Goal: Find specific page/section: Find specific page/section

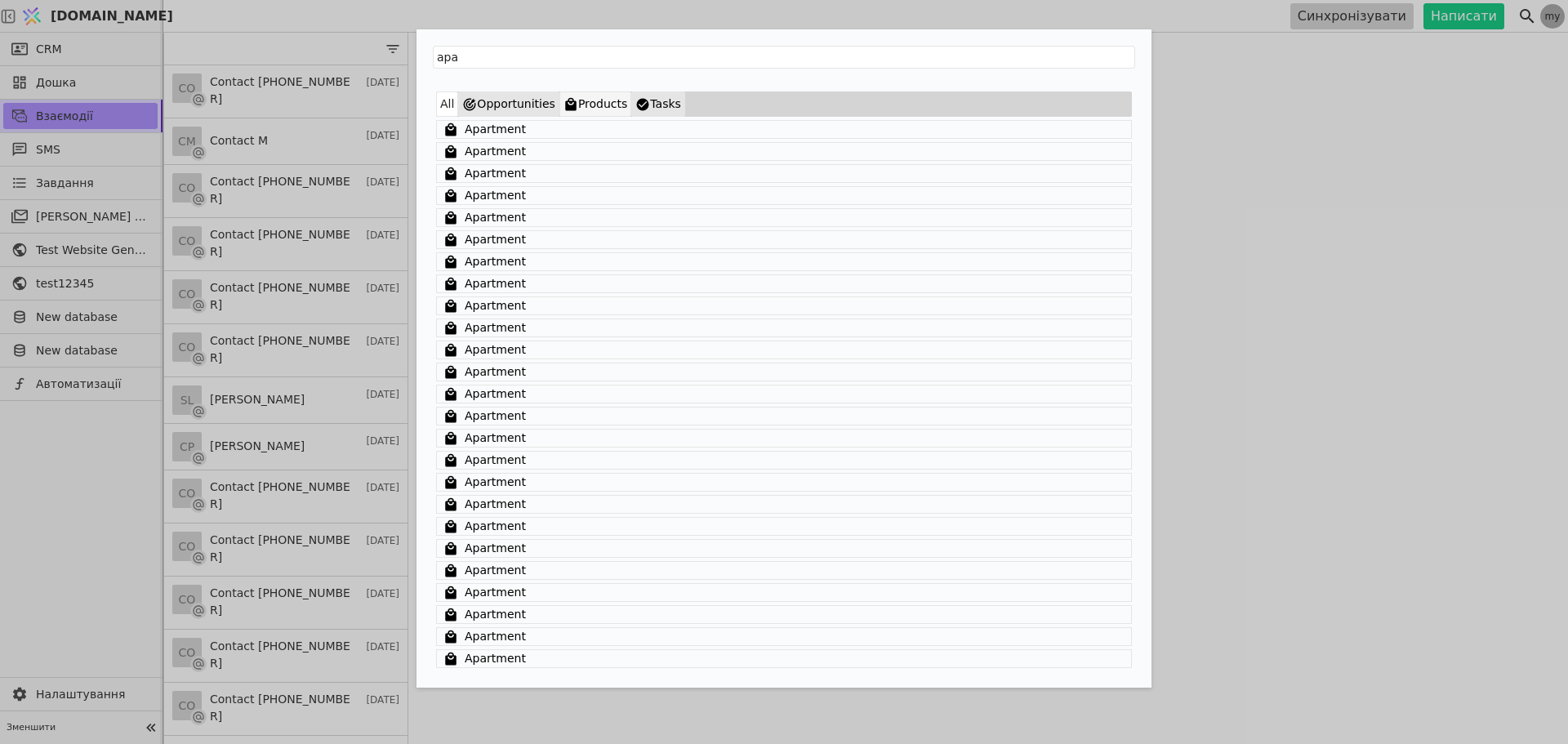
click at [579, 106] on button "Products" at bounding box center [595, 104] width 71 height 25
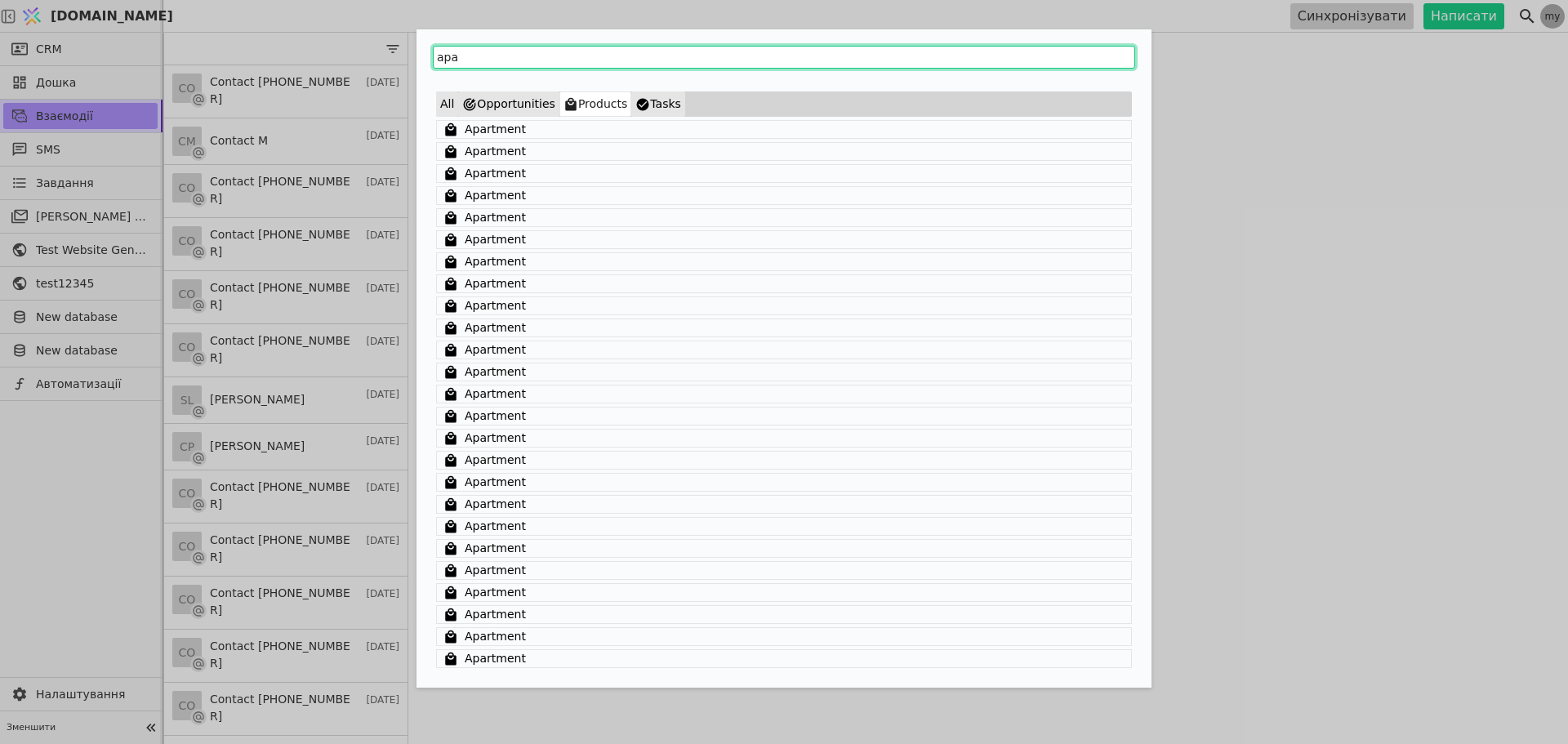
drag, startPoint x: 459, startPoint y: 57, endPoint x: 412, endPoint y: 57, distance: 47.0
click at [412, 57] on div "apa All Opportunities Products Tasks Apartment Apartment Apartment Apartment Ap…" at bounding box center [784, 372] width 1568 height 744
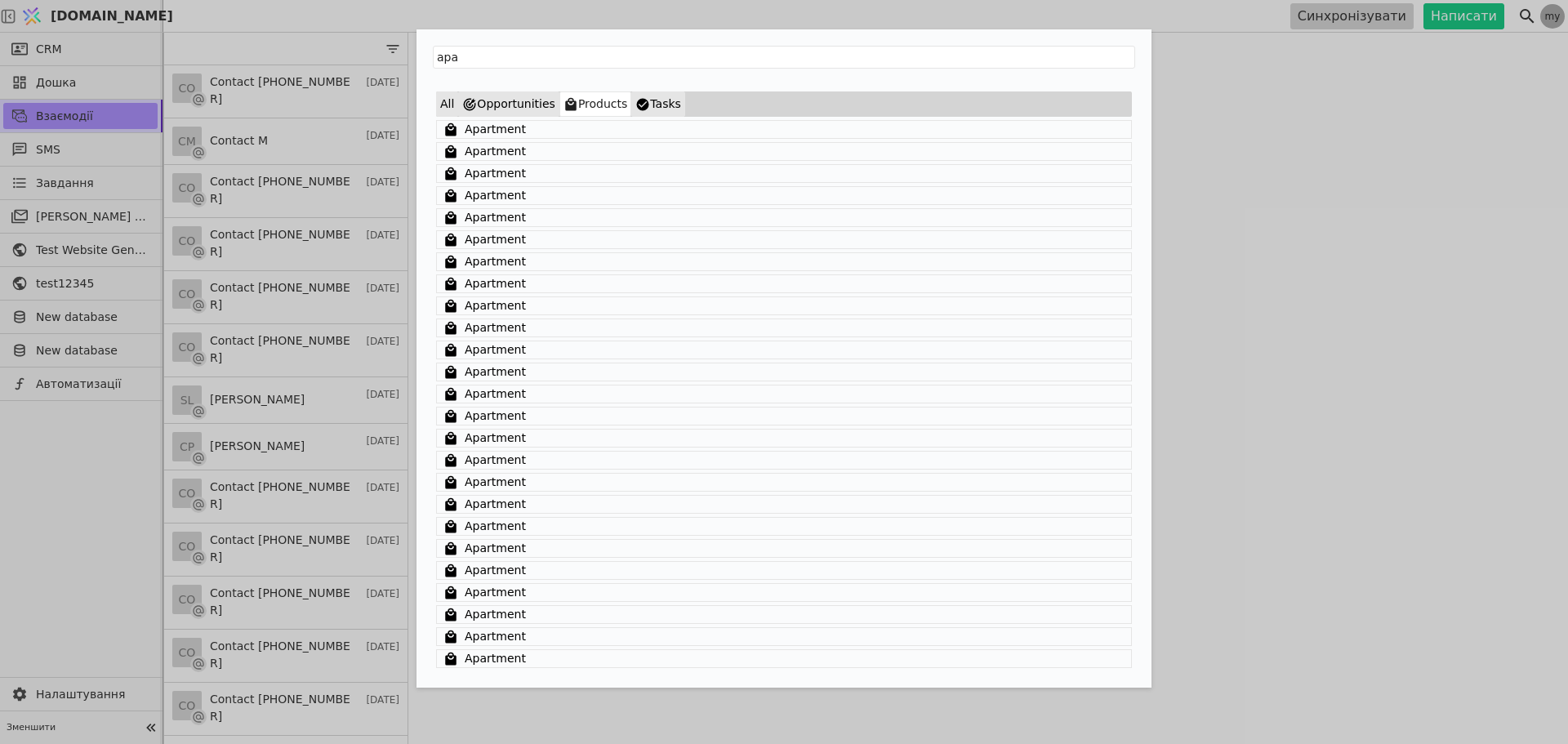
click at [1539, 32] on div "apa All Opportunities Products Tasks Apartment Apartment Apartment Apartment Ap…" at bounding box center [784, 372] width 1568 height 744
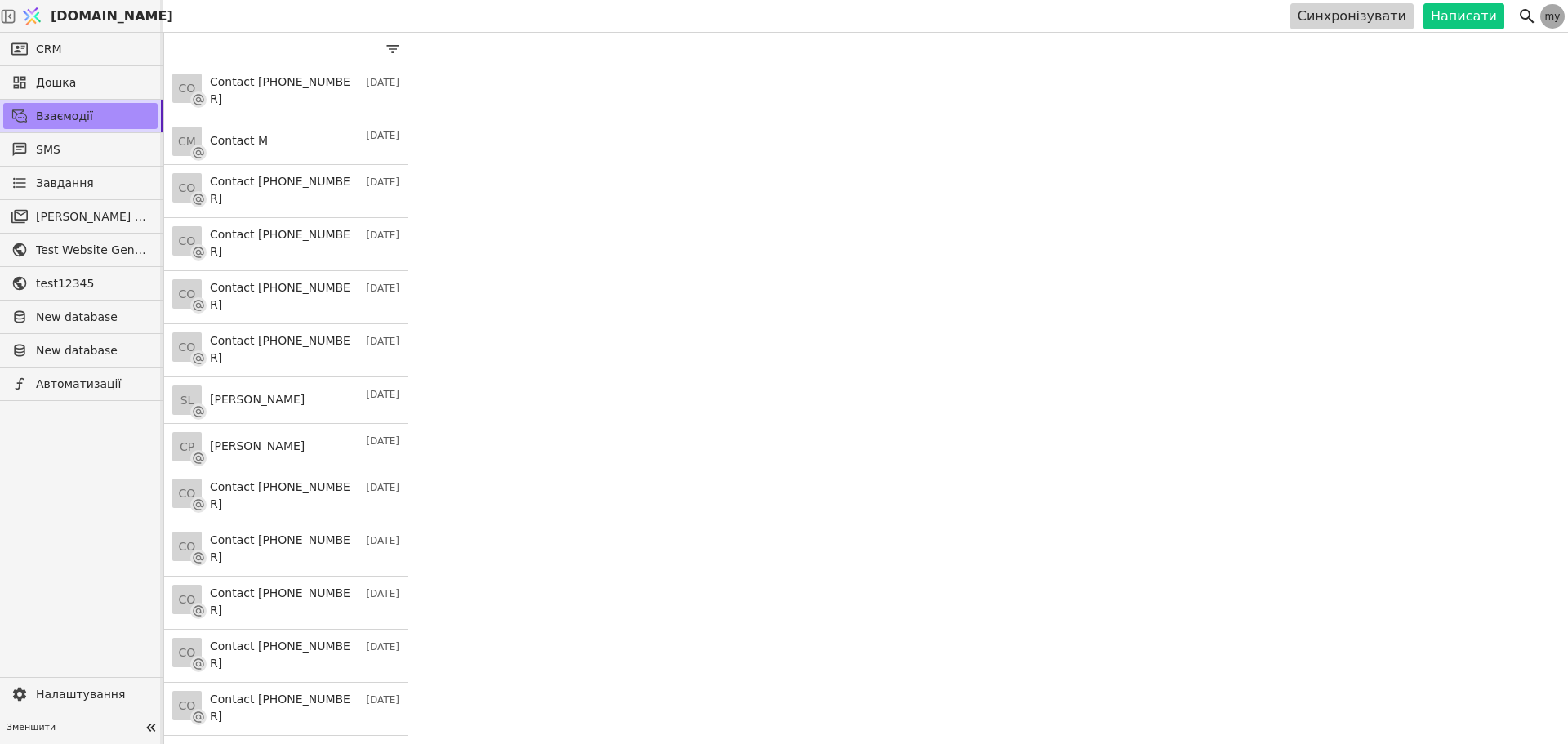
click at [1549, 17] on link "my" at bounding box center [1552, 16] width 24 height 24
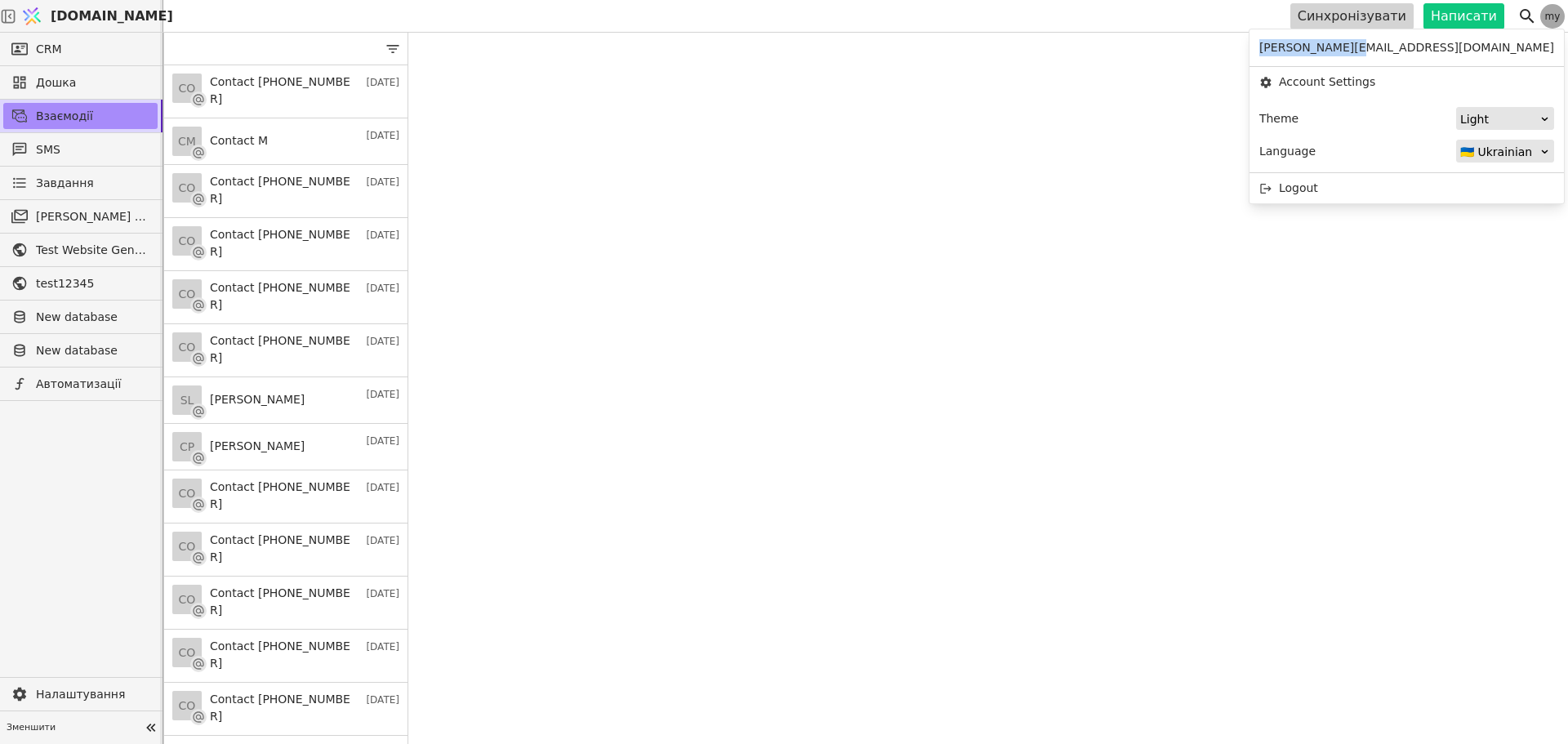
drag, startPoint x: 1404, startPoint y: 48, endPoint x: 1496, endPoint y: 47, distance: 92.0
click at [1496, 47] on span "[PERSON_NAME][EMAIL_ADDRESS][DOMAIN_NAME]" at bounding box center [1407, 48] width 295 height 18
click at [1429, 51] on span "[PERSON_NAME][EMAIL_ADDRESS][DOMAIN_NAME]" at bounding box center [1407, 48] width 295 height 18
drag, startPoint x: 1397, startPoint y: 49, endPoint x: 1499, endPoint y: 49, distance: 102.0
click at [1499, 49] on div "[PERSON_NAME][EMAIL_ADDRESS][DOMAIN_NAME]" at bounding box center [1407, 48] width 314 height 37
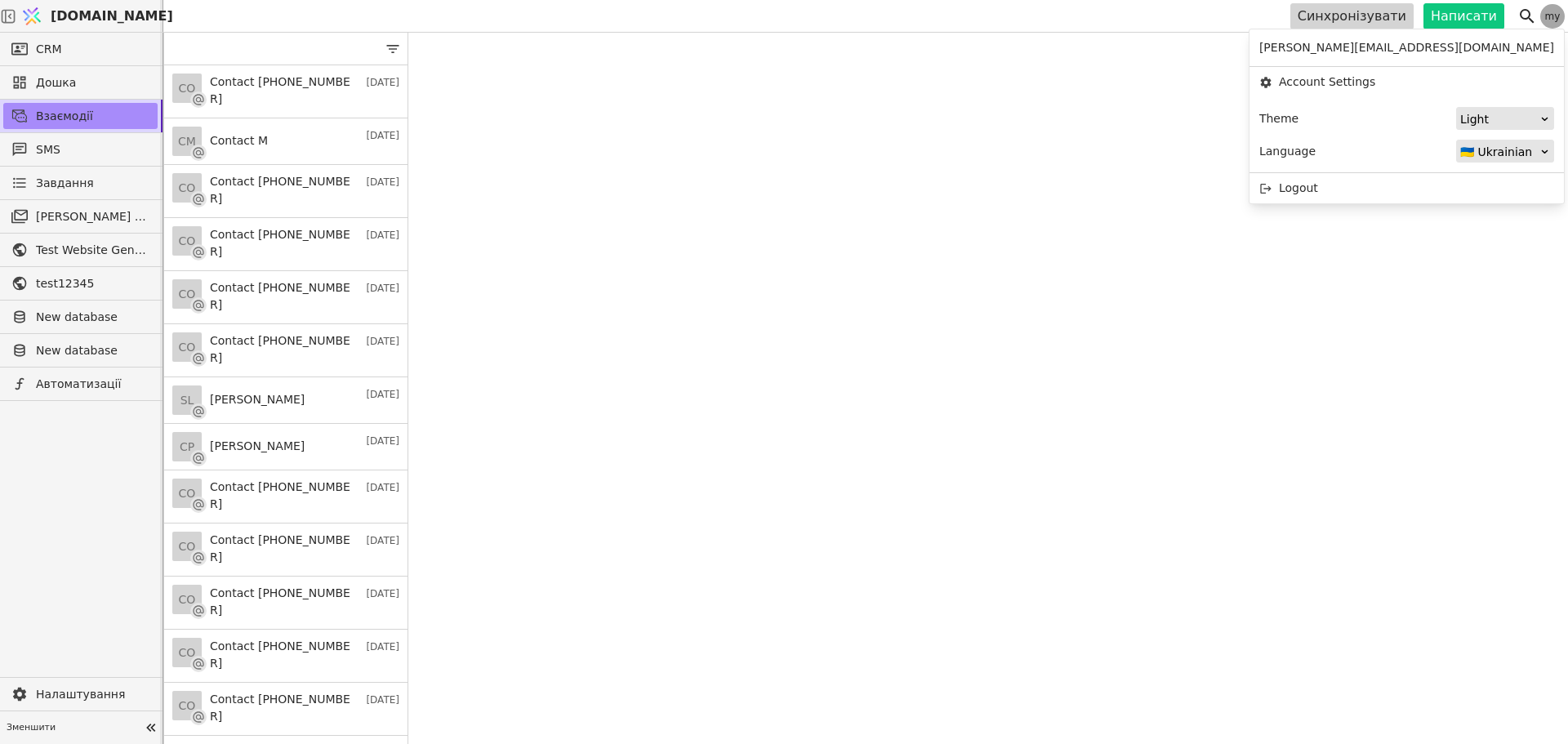
click at [739, 190] on div "CO Contact [PHONE_NUMBER] [DATE] CM Contact M [DATE] CO Contact [PHONE_NUMBER] …" at bounding box center [866, 388] width 1406 height 712
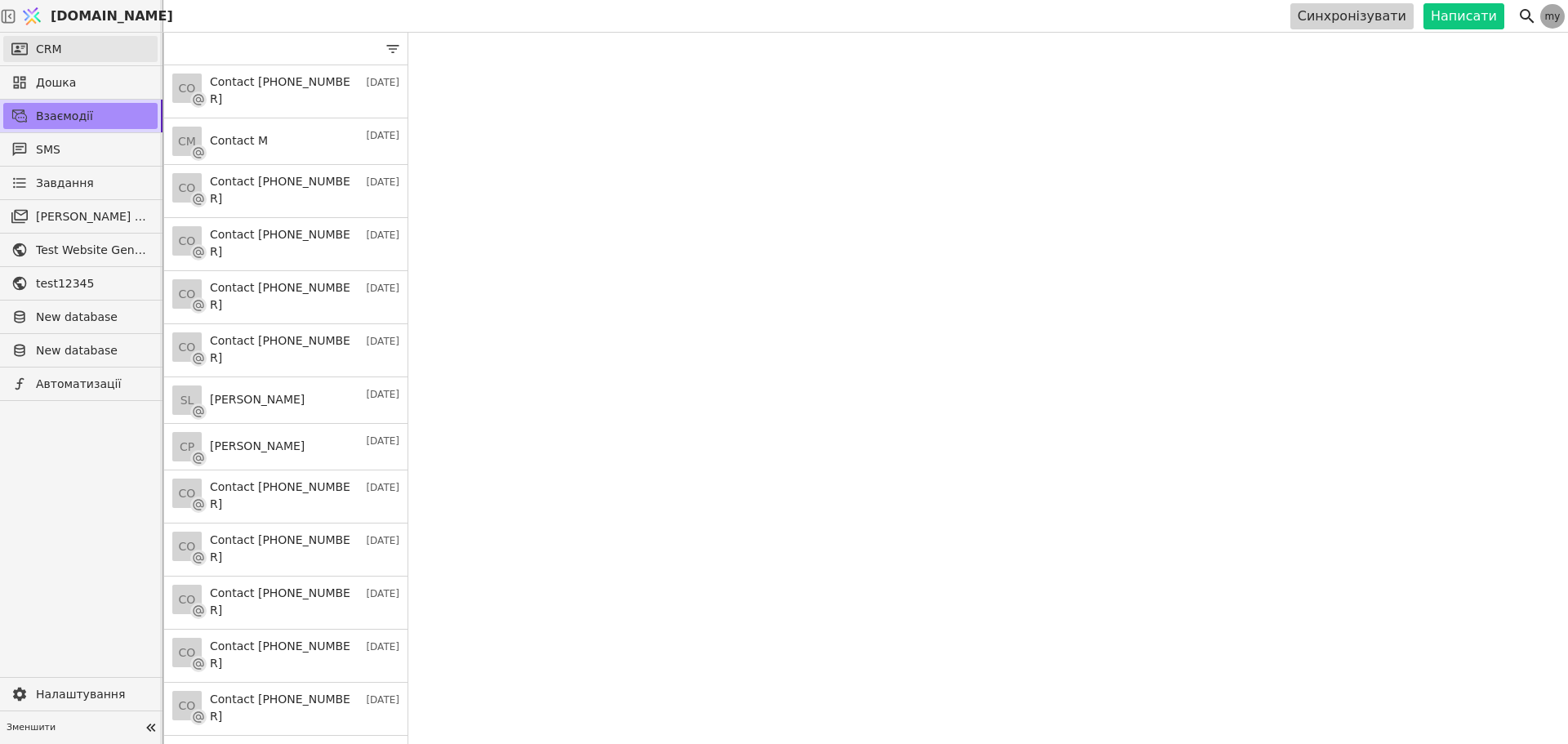
click at [51, 41] on span "CRM" at bounding box center [49, 50] width 26 height 18
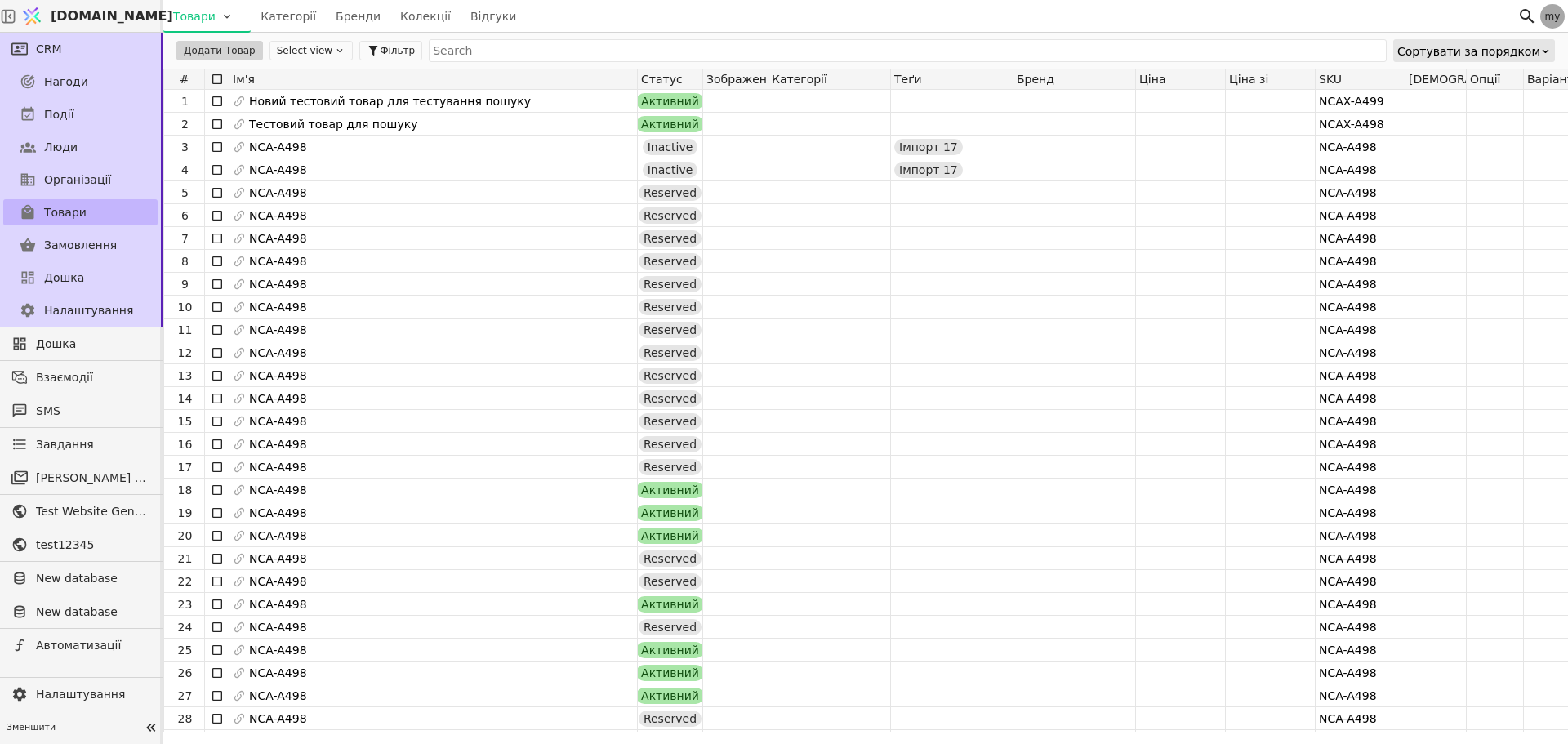
click at [51, 209] on span "Товари" at bounding box center [65, 213] width 42 height 18
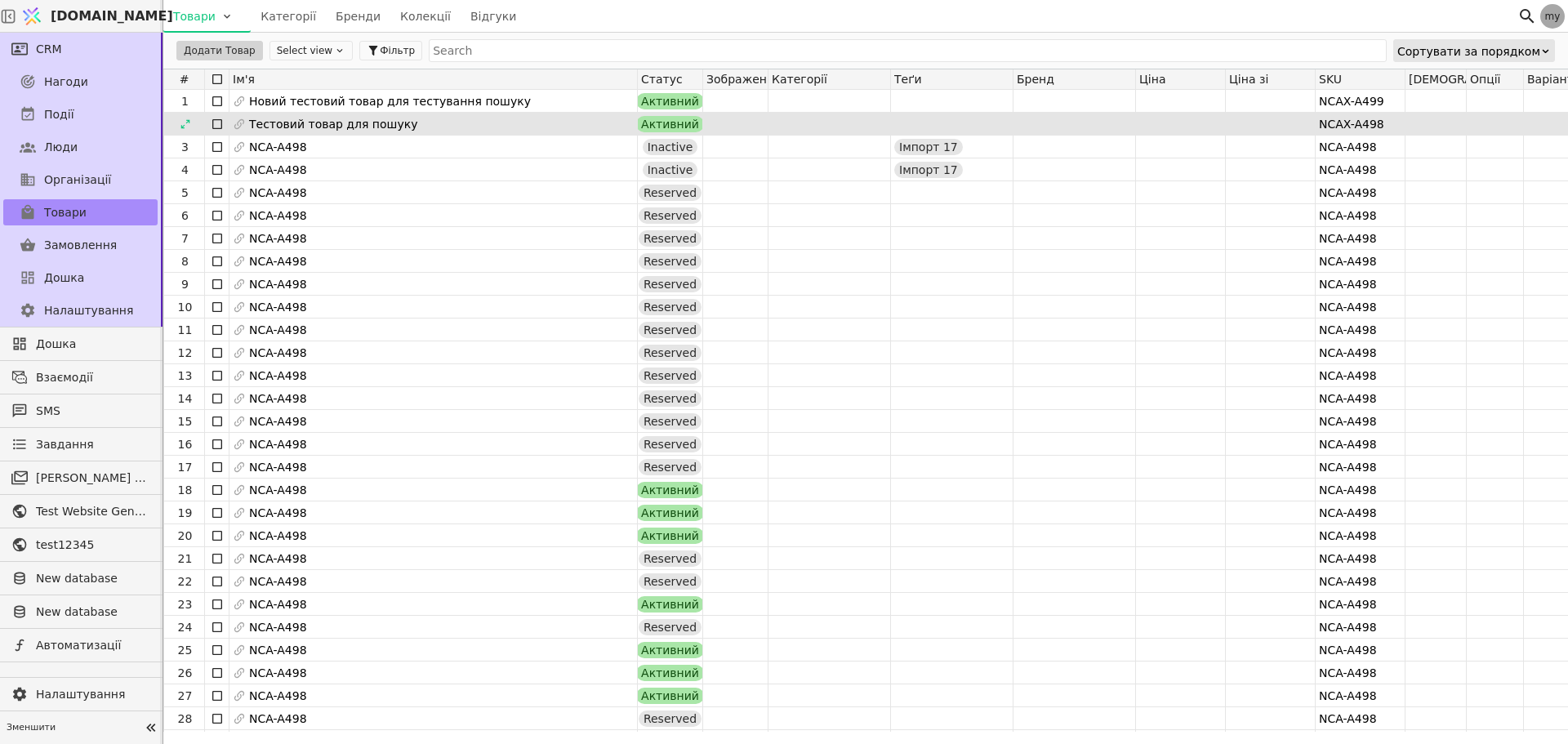
click at [275, 119] on span "Тестовий товар для пошуку" at bounding box center [334, 123] width 168 height 23
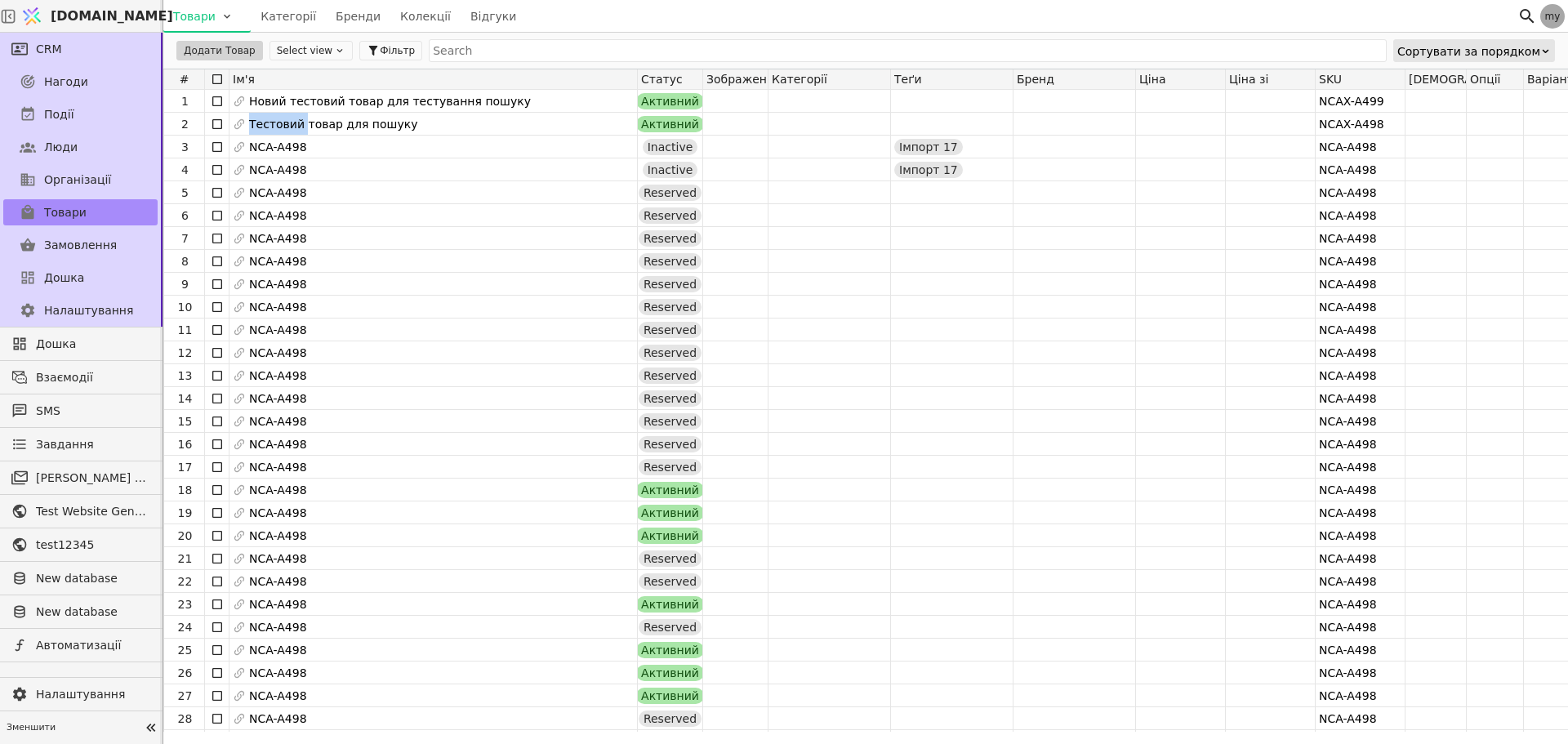
copy span "Тестовий"
click at [1524, 14] on icon at bounding box center [1528, 17] width 20 height 20
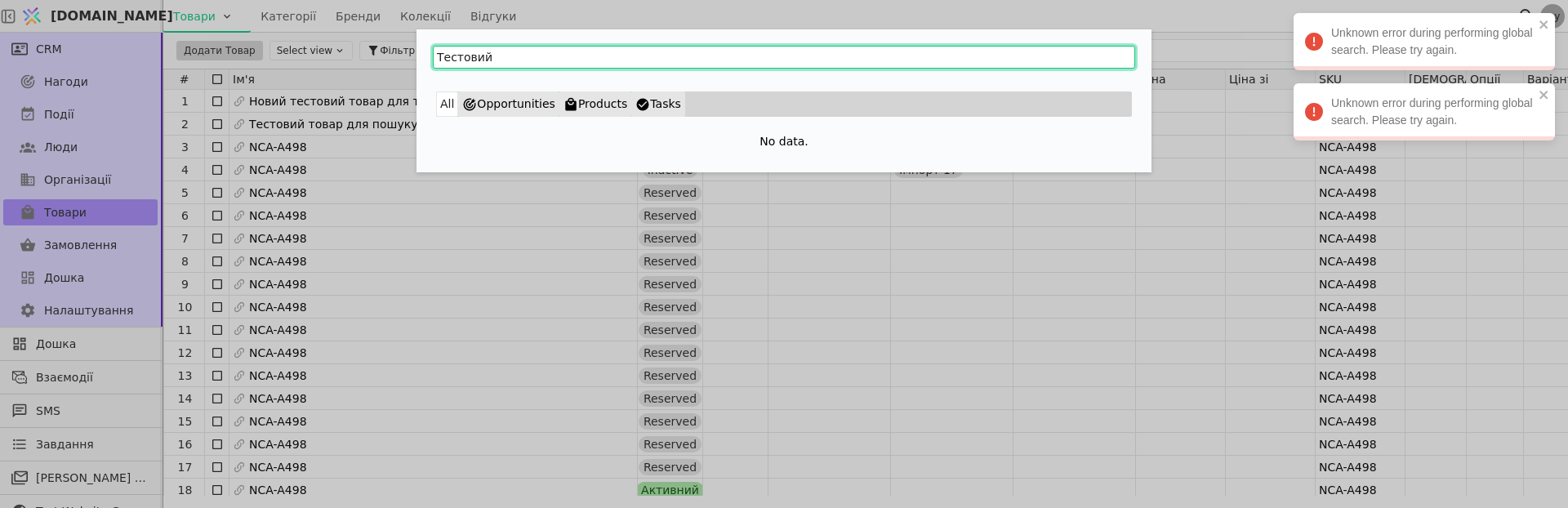
click at [515, 58] on input "Тестовий" at bounding box center [784, 57] width 703 height 23
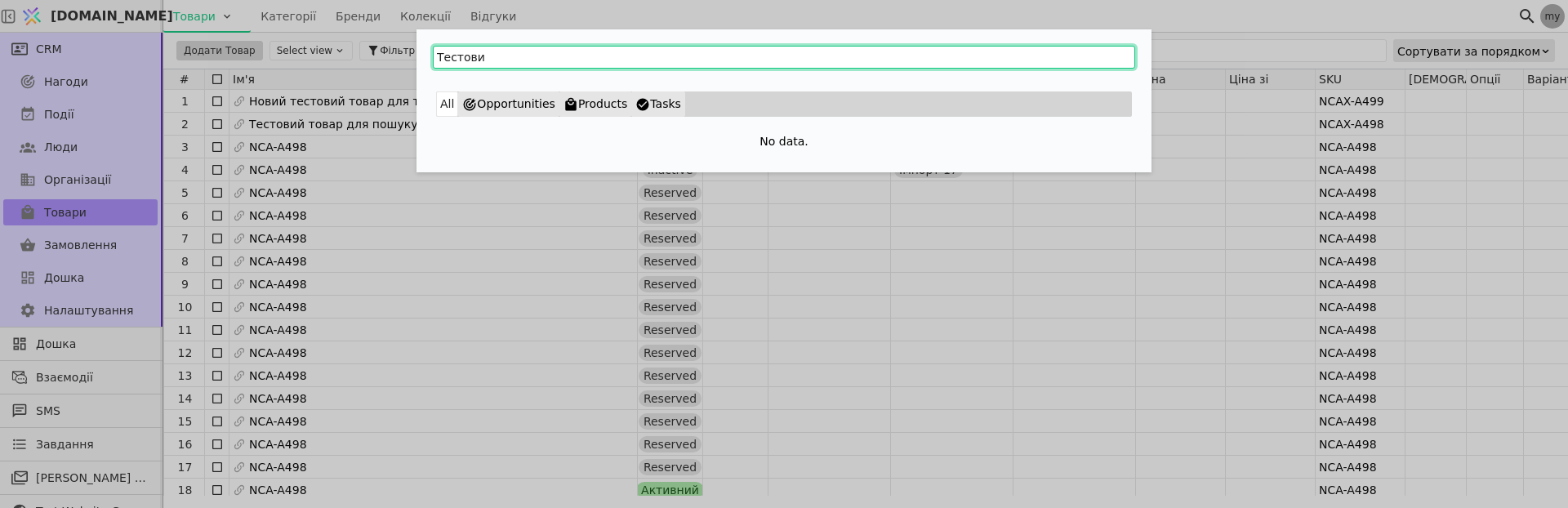
click at [494, 60] on input "Тестови" at bounding box center [784, 57] width 703 height 23
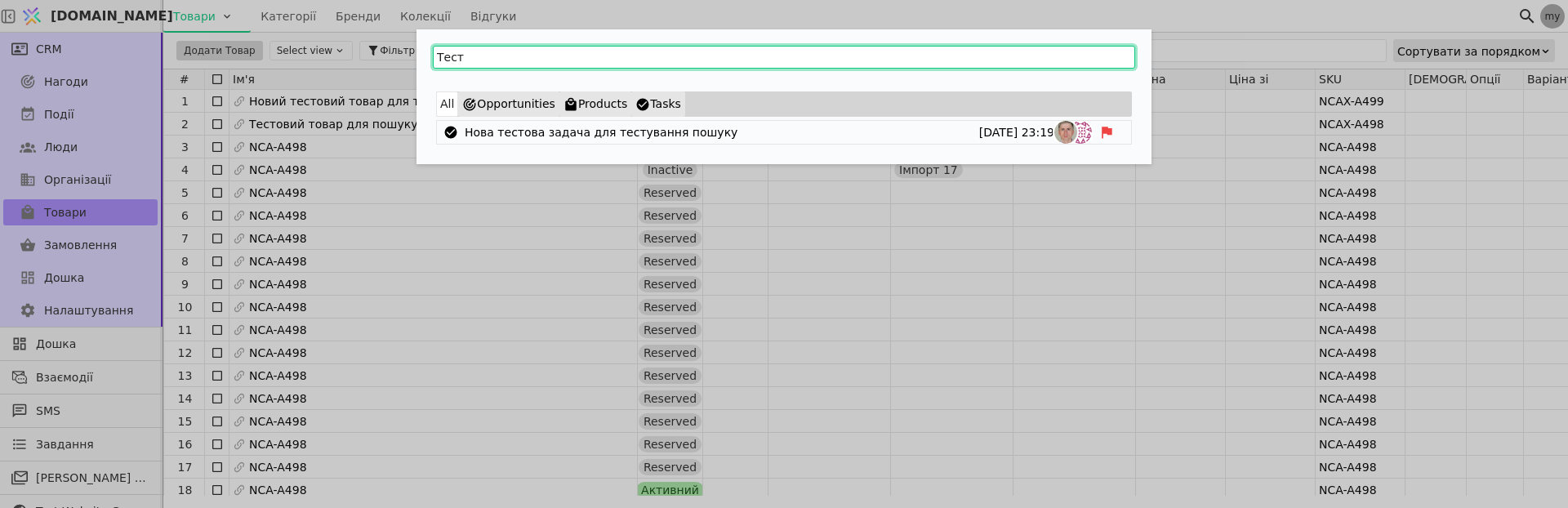
drag, startPoint x: 494, startPoint y: 53, endPoint x: 395, endPoint y: 63, distance: 99.5
click at [395, 63] on div "Тест All Opportunities Products Tasks Нова тестова задача для тестування пошуку…" at bounding box center [784, 254] width 1568 height 508
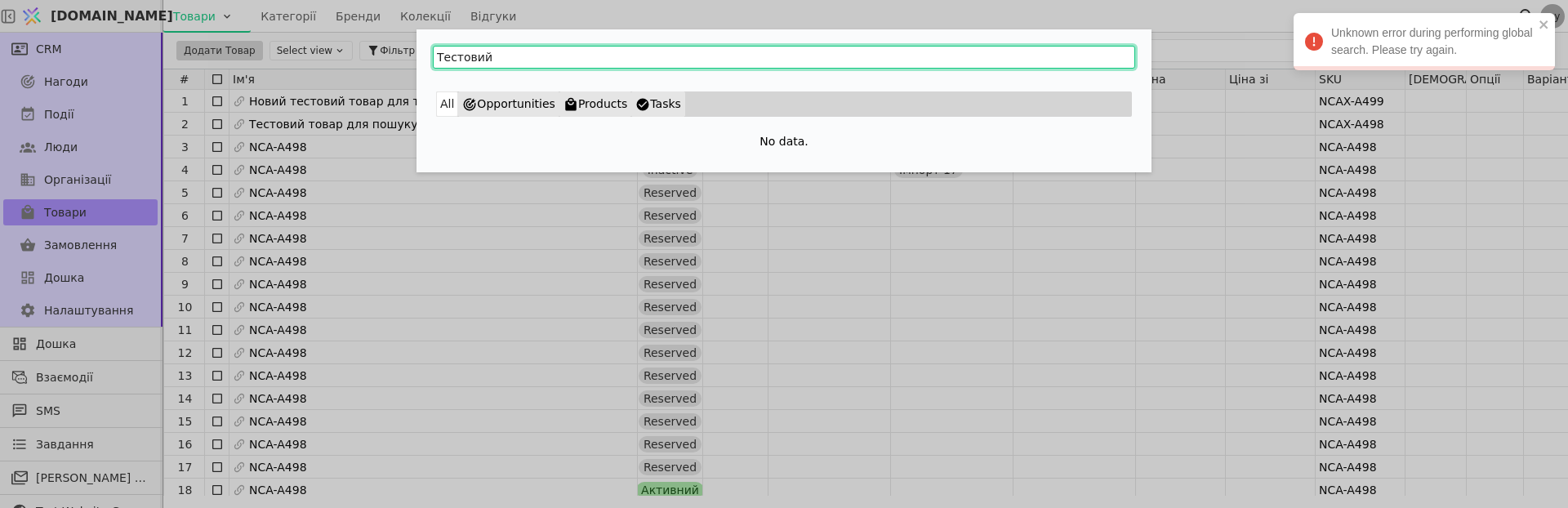
type input "Тестовий"
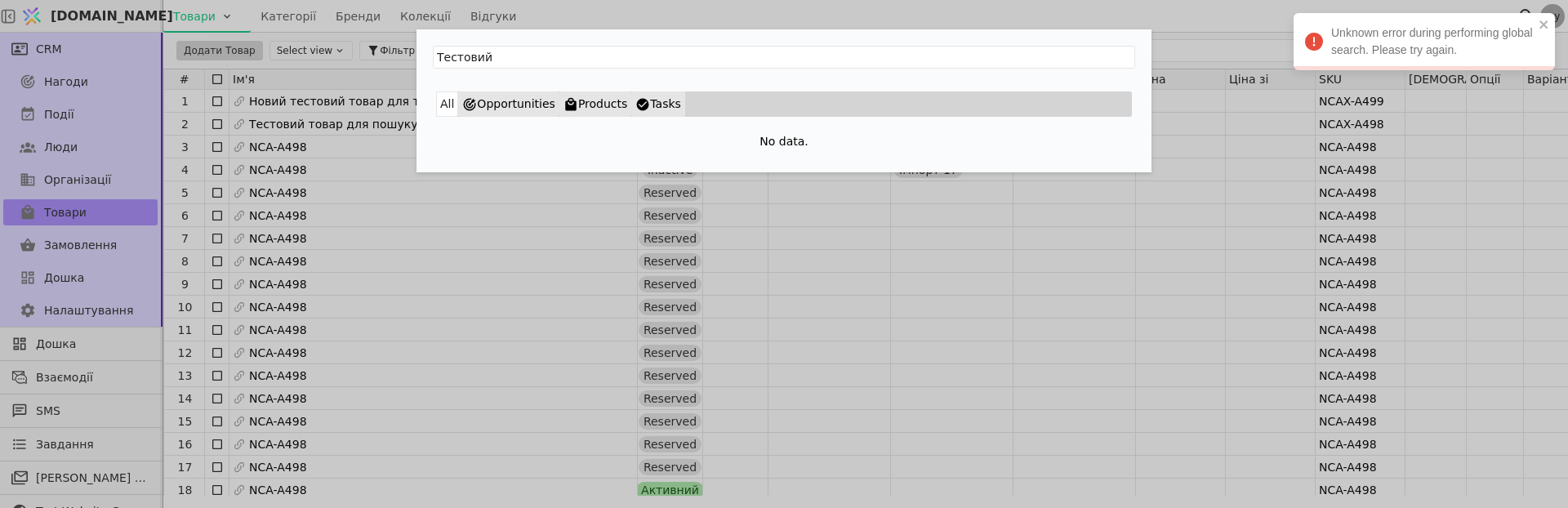
click at [439, 357] on div "Тестовий All Opportunities Products Tasks No data." at bounding box center [784, 254] width 1568 height 508
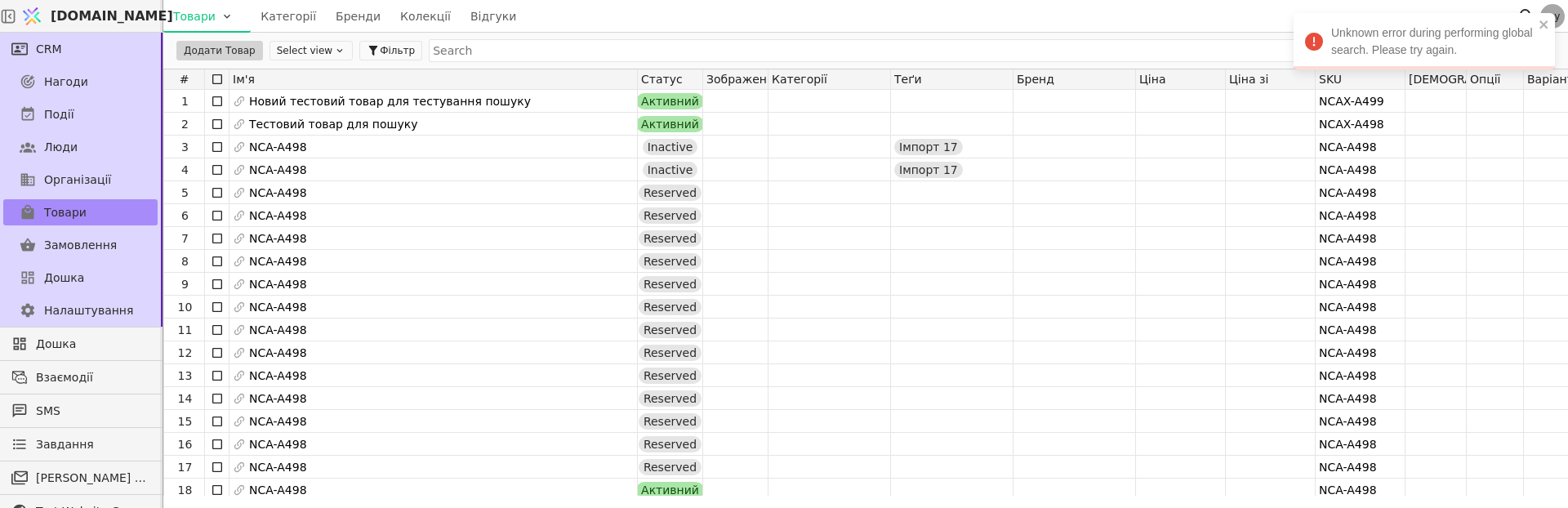
click at [385, 231] on div "NCA-A498" at bounding box center [434, 238] width 407 height 23
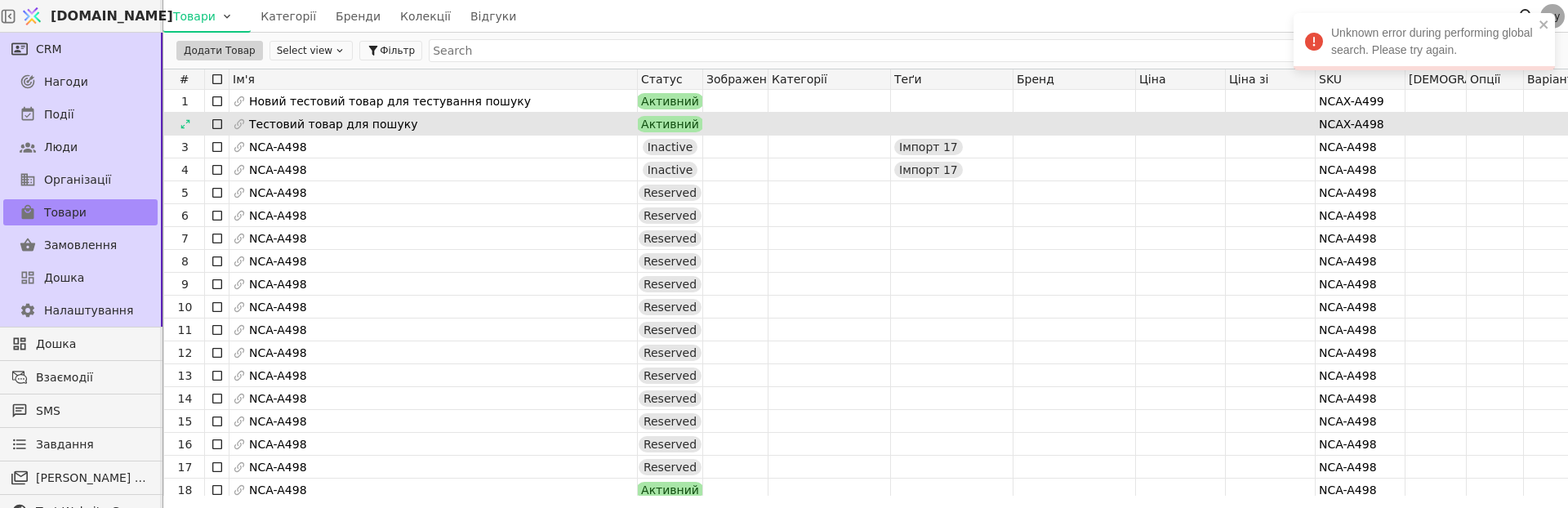
click at [339, 125] on span "Тестовий товар для пошуку" at bounding box center [334, 123] width 168 height 23
click at [289, 121] on span "Тестовий товар для пошуку" at bounding box center [334, 123] width 168 height 23
click at [367, 121] on span "Тестовий товар для пошуку" at bounding box center [334, 123] width 168 height 23
click at [183, 126] on icon at bounding box center [186, 124] width 12 height 12
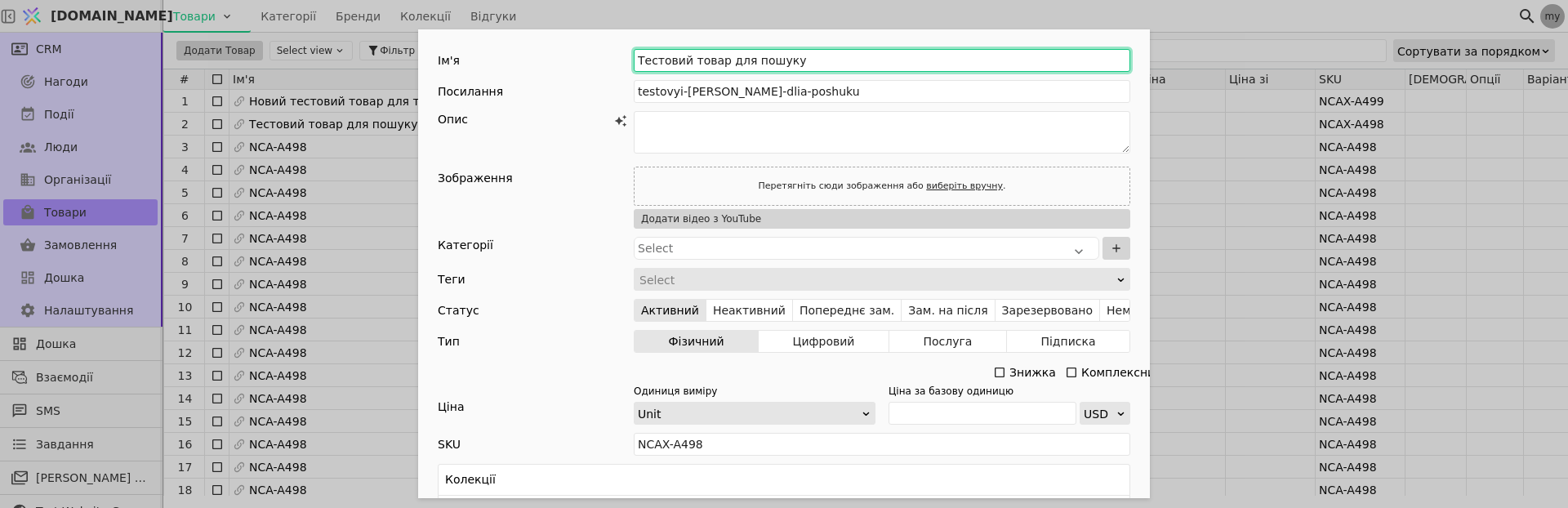
drag, startPoint x: 807, startPoint y: 64, endPoint x: 598, endPoint y: 63, distance: 209.0
click at [598, 63] on div "Ім'я Тестовий товар для пошуку" at bounding box center [784, 60] width 693 height 23
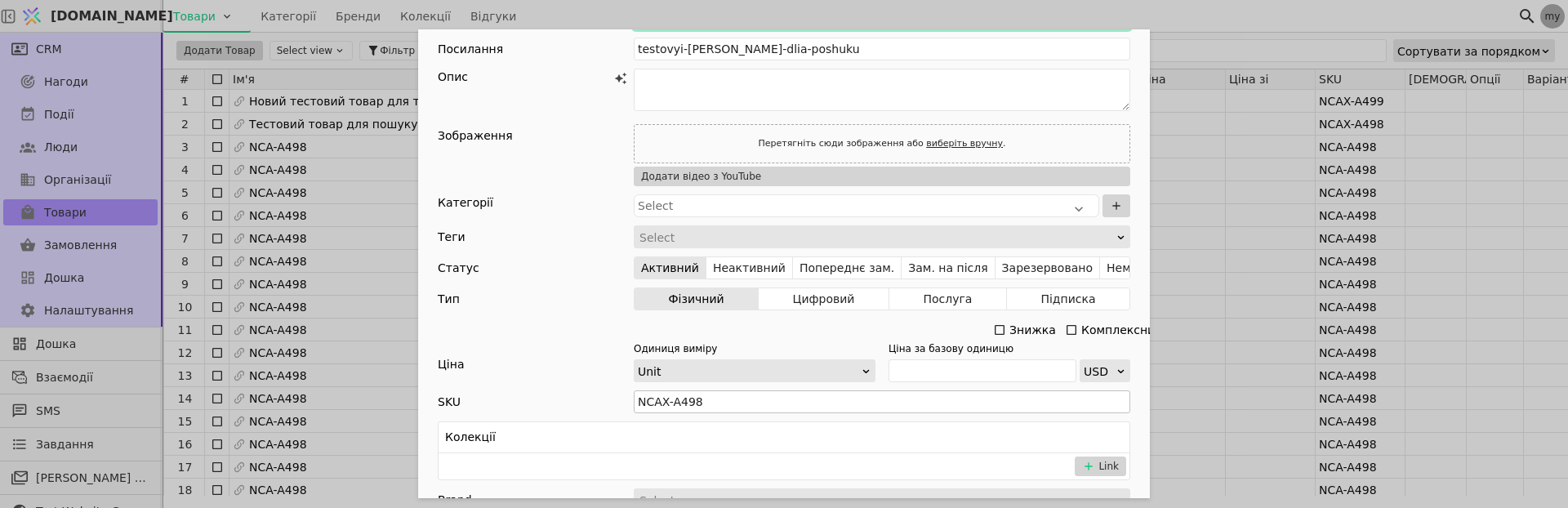
scroll to position [81, 0]
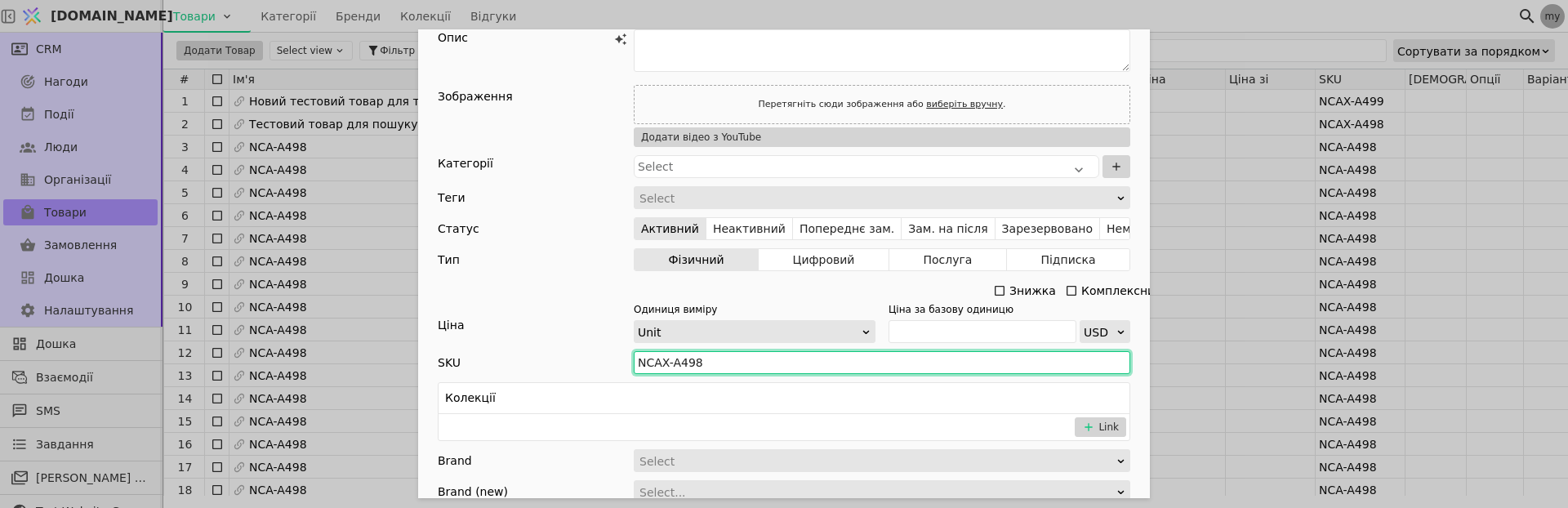
drag, startPoint x: 720, startPoint y: 365, endPoint x: 533, endPoint y: 366, distance: 187.0
click at [533, 366] on div "SKU NCAX-A498" at bounding box center [784, 362] width 693 height 23
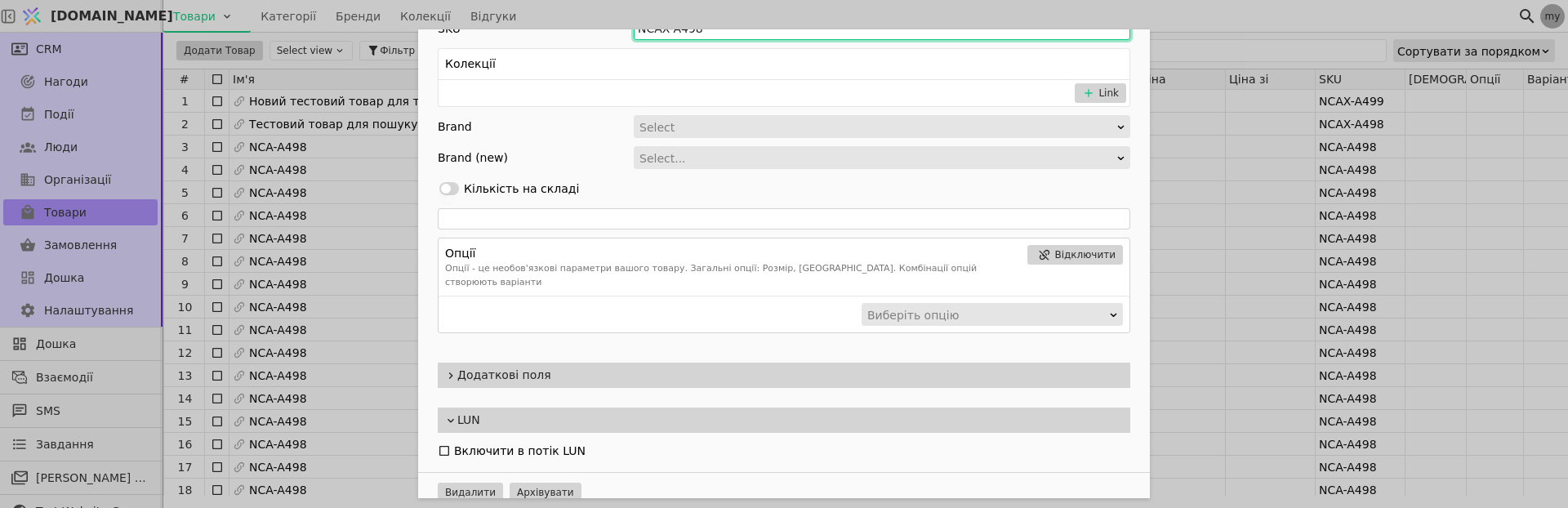
scroll to position [0, 0]
